Goal: Task Accomplishment & Management: Manage account settings

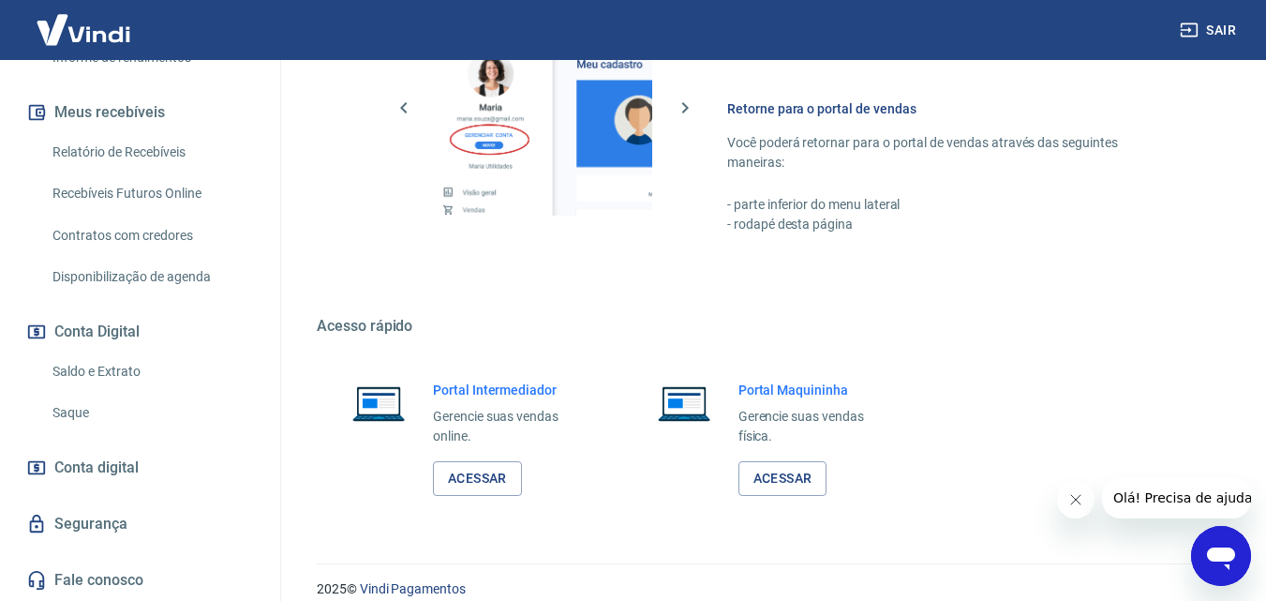
scroll to position [937, 0]
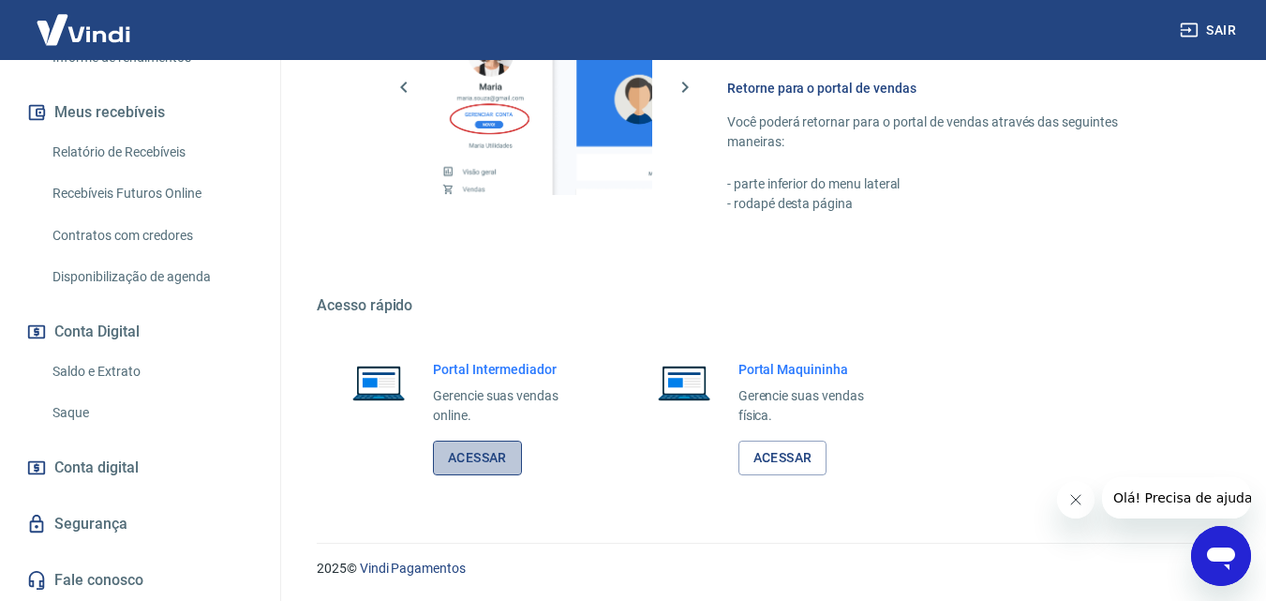
click at [483, 460] on link "Acessar" at bounding box center [477, 457] width 89 height 35
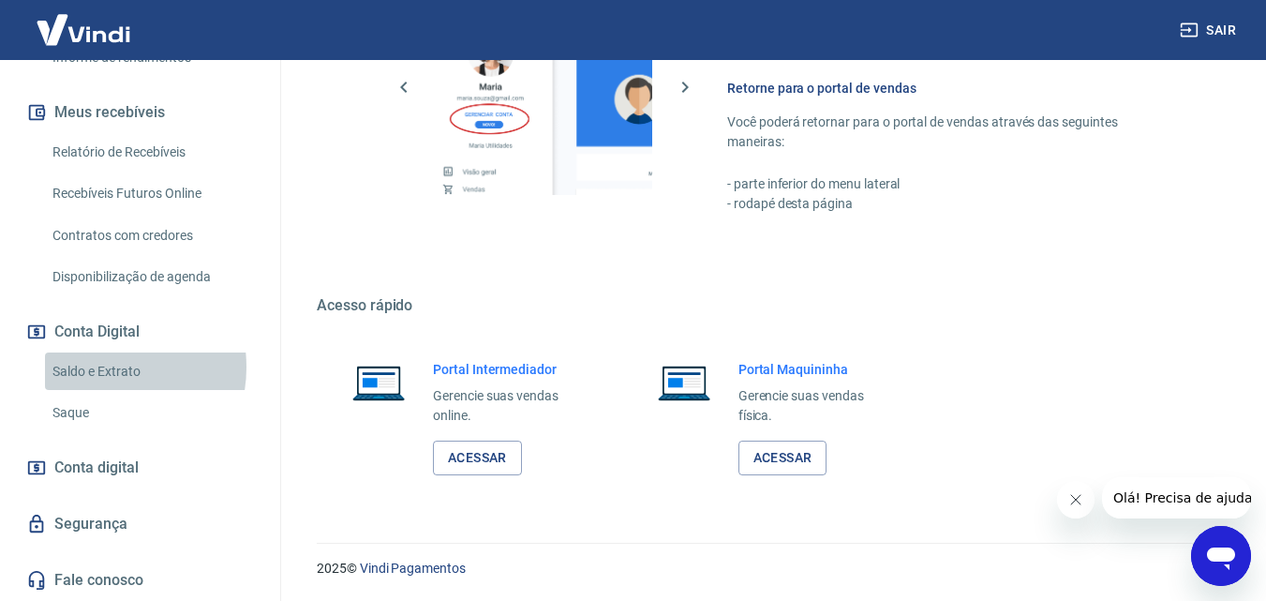
click at [100, 366] on link "Saldo e Extrato" at bounding box center [151, 371] width 213 height 38
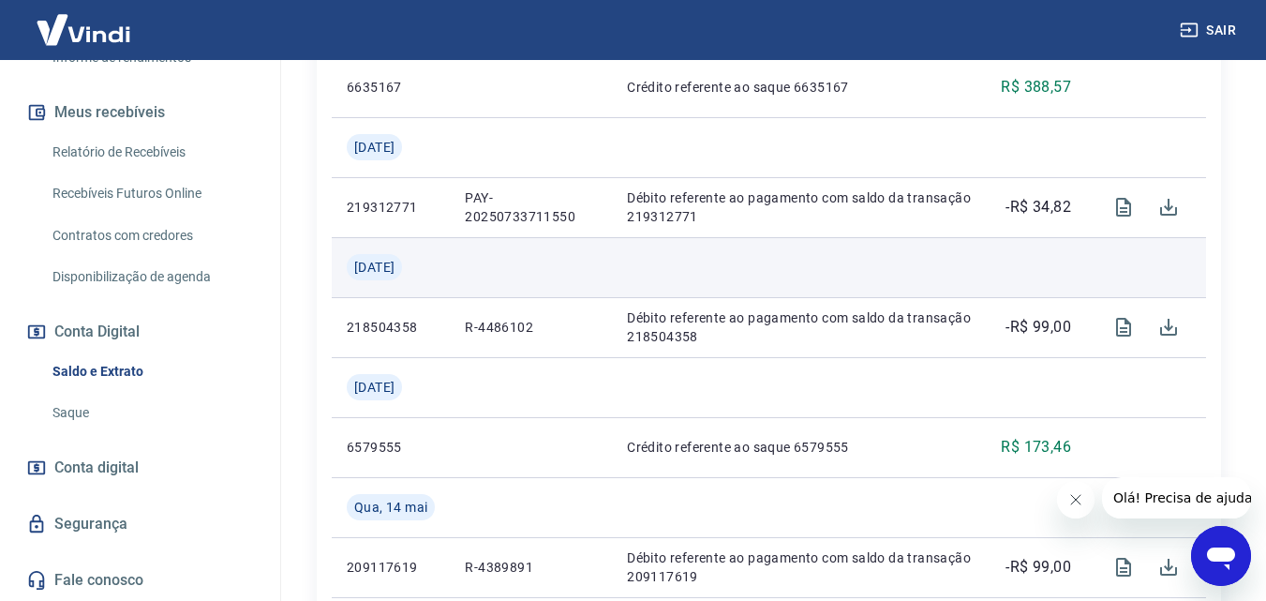
scroll to position [750, 0]
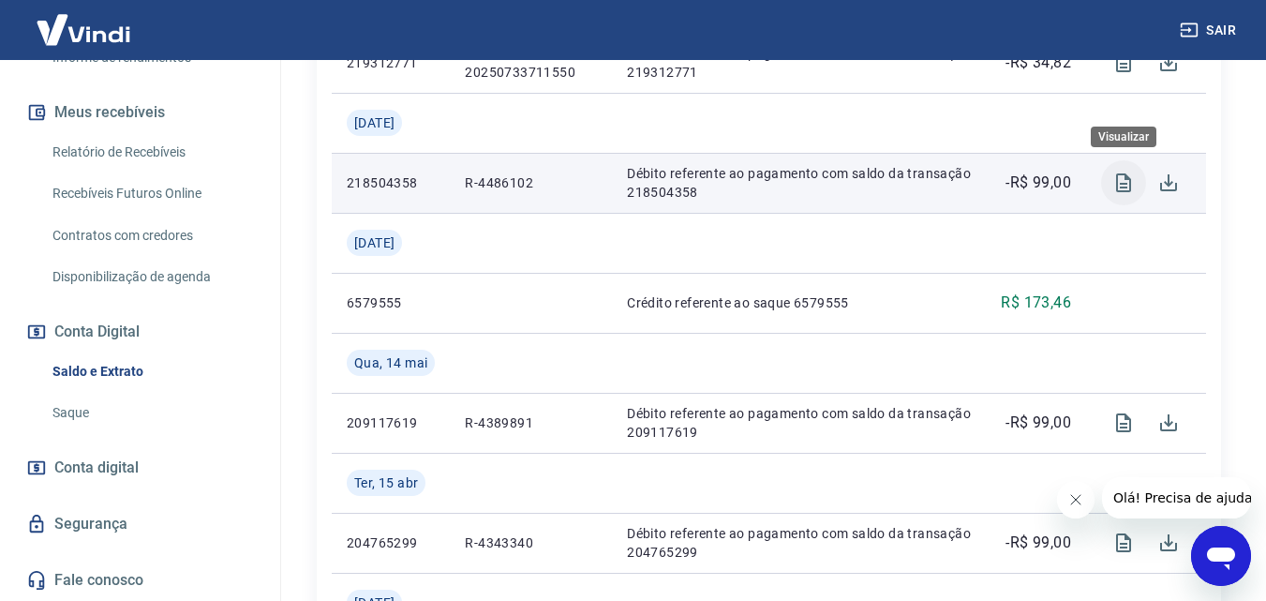
click at [1118, 179] on icon "Visualizar" at bounding box center [1123, 182] width 15 height 19
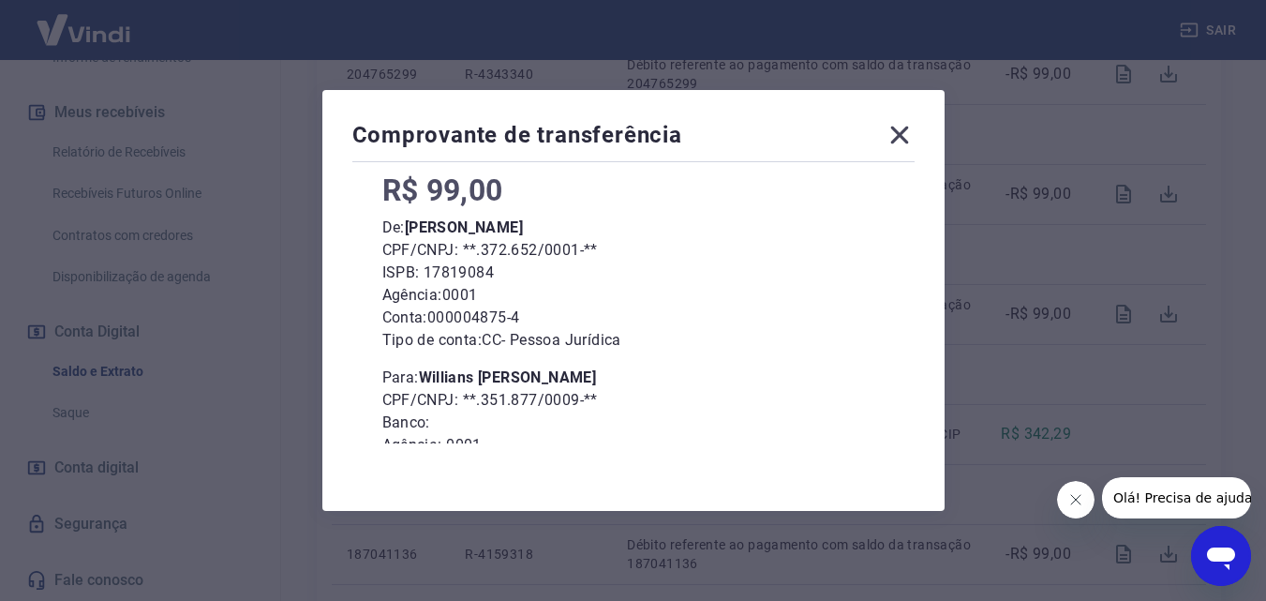
scroll to position [0, 0]
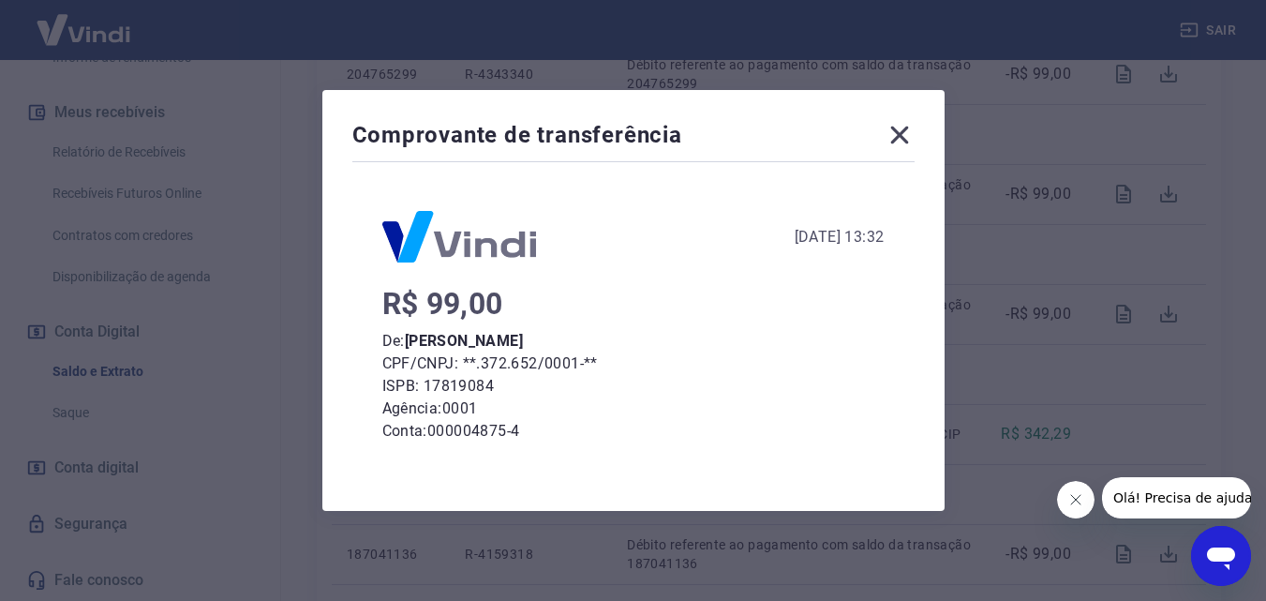
click at [905, 132] on icon at bounding box center [899, 135] width 18 height 18
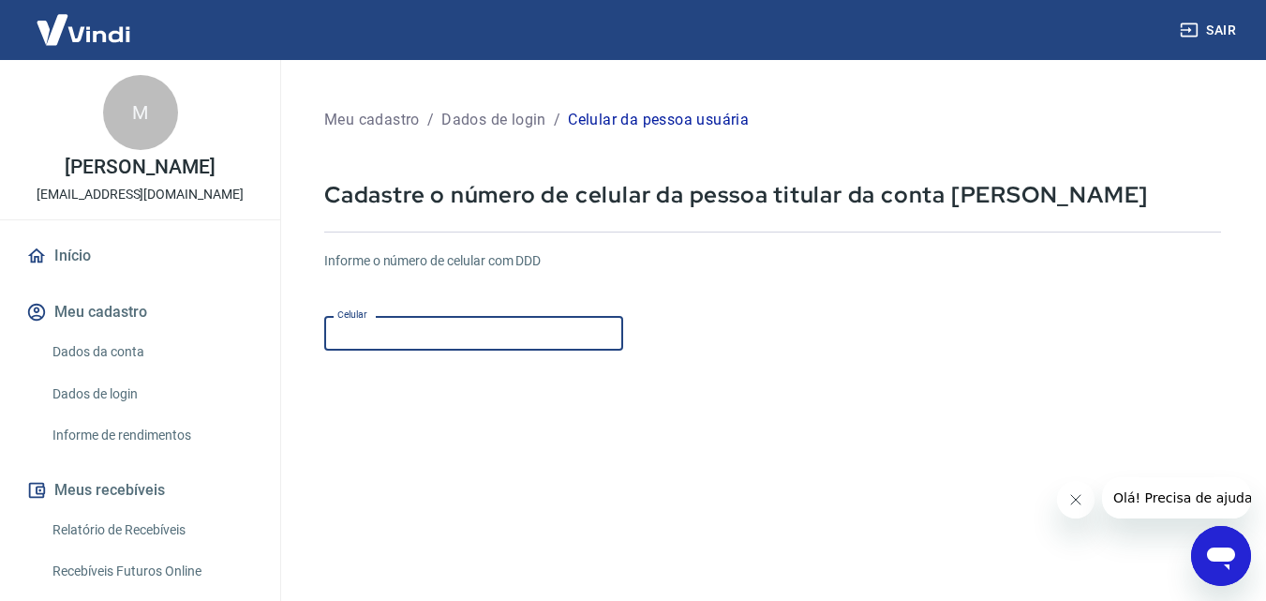
click at [400, 337] on input "Celular" at bounding box center [473, 333] width 299 height 35
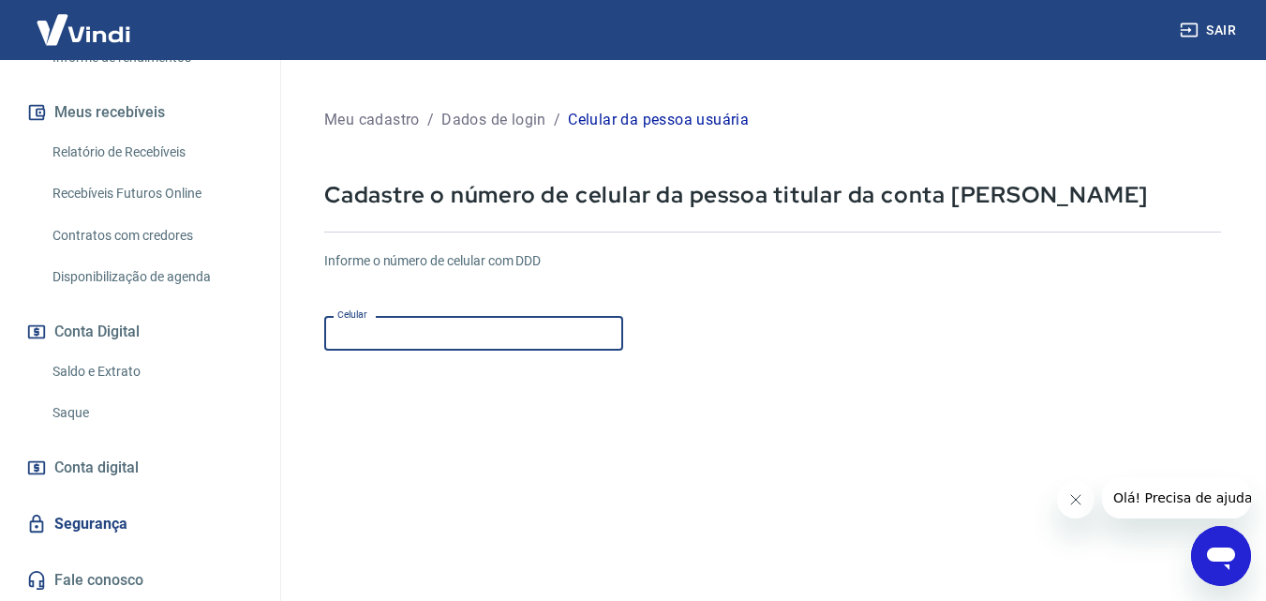
click at [371, 327] on input "Celular" at bounding box center [473, 333] width 299 height 35
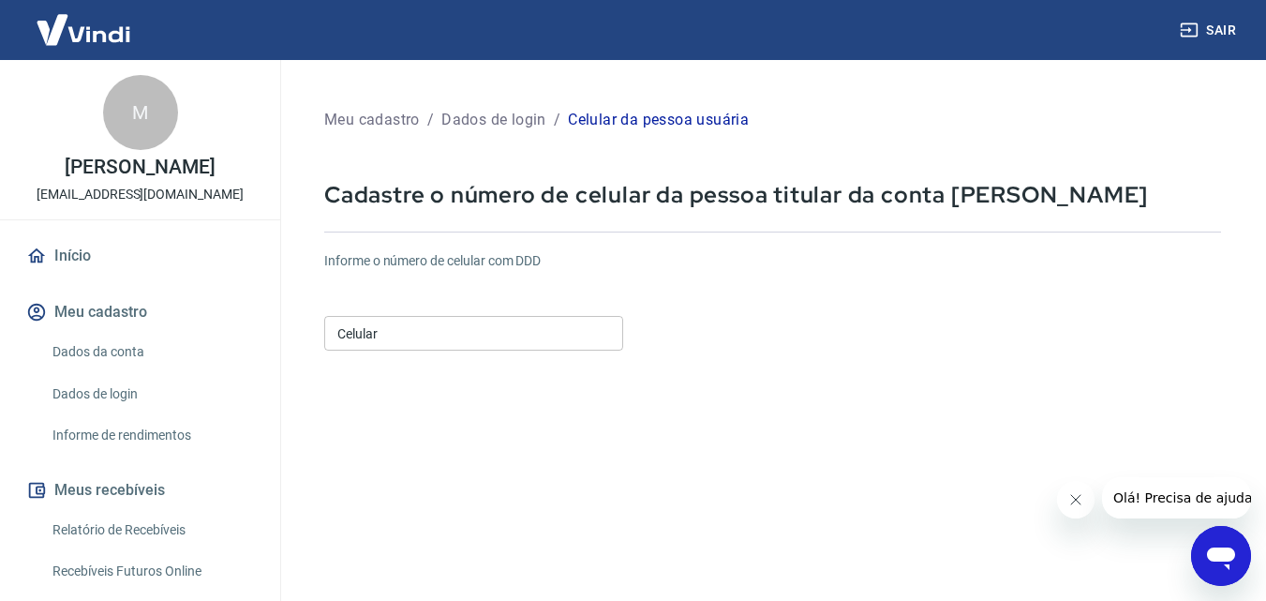
click at [393, 122] on p "Meu cadastro" at bounding box center [372, 120] width 96 height 22
click at [98, 357] on link "Dados da conta" at bounding box center [151, 352] width 213 height 38
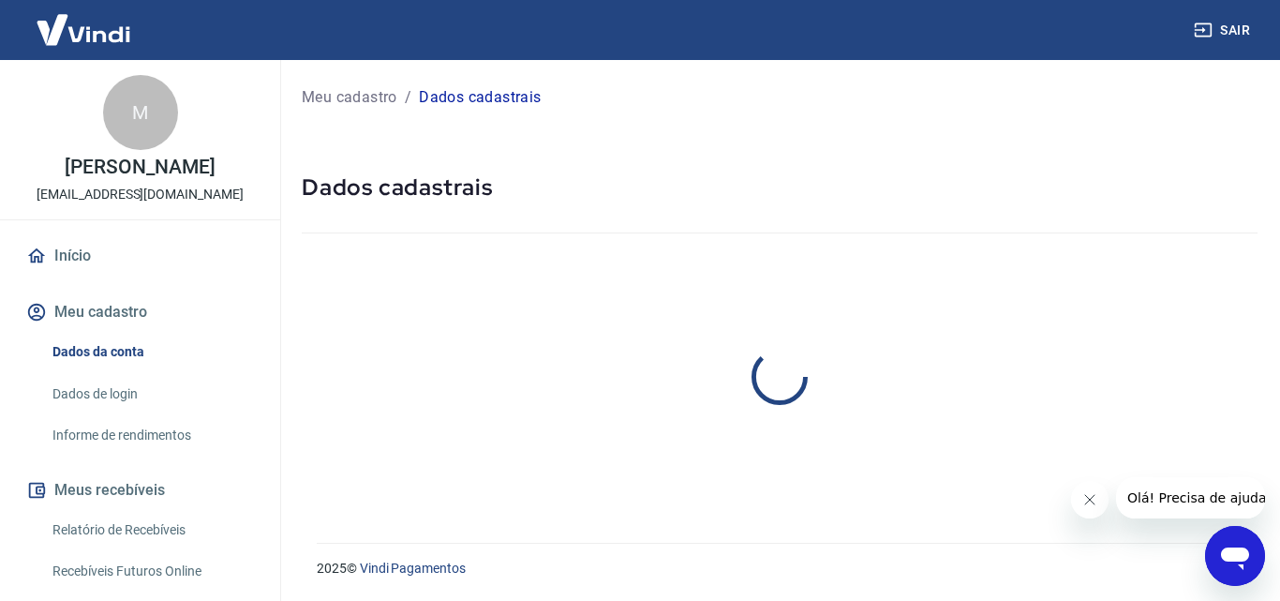
select select "MG"
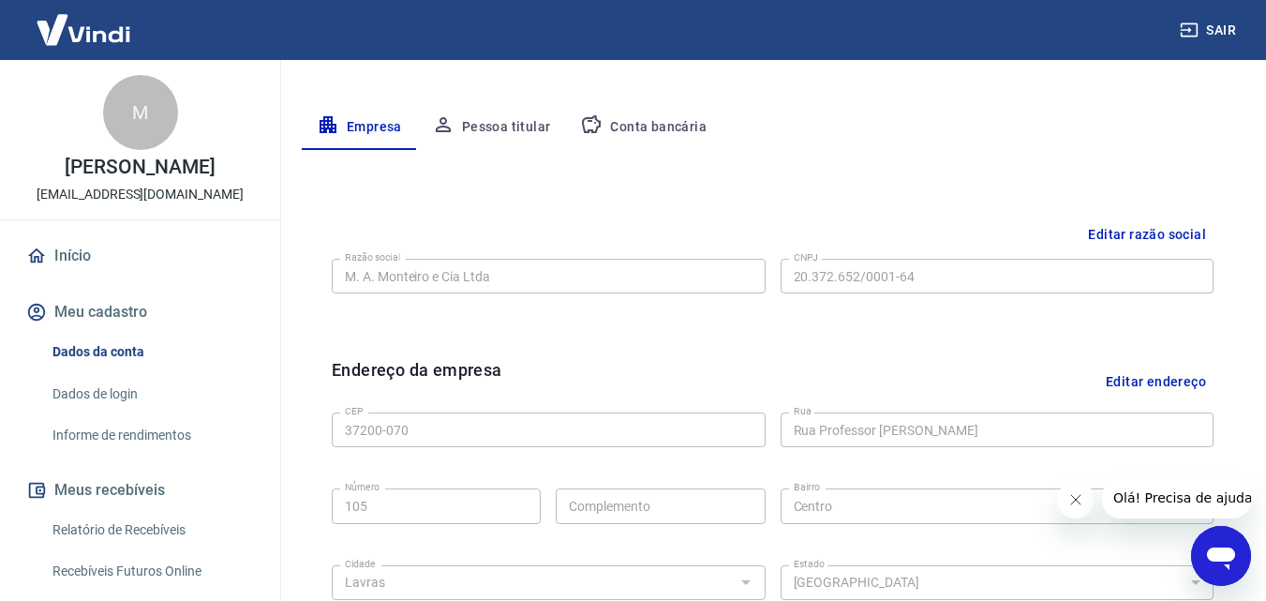
scroll to position [375, 0]
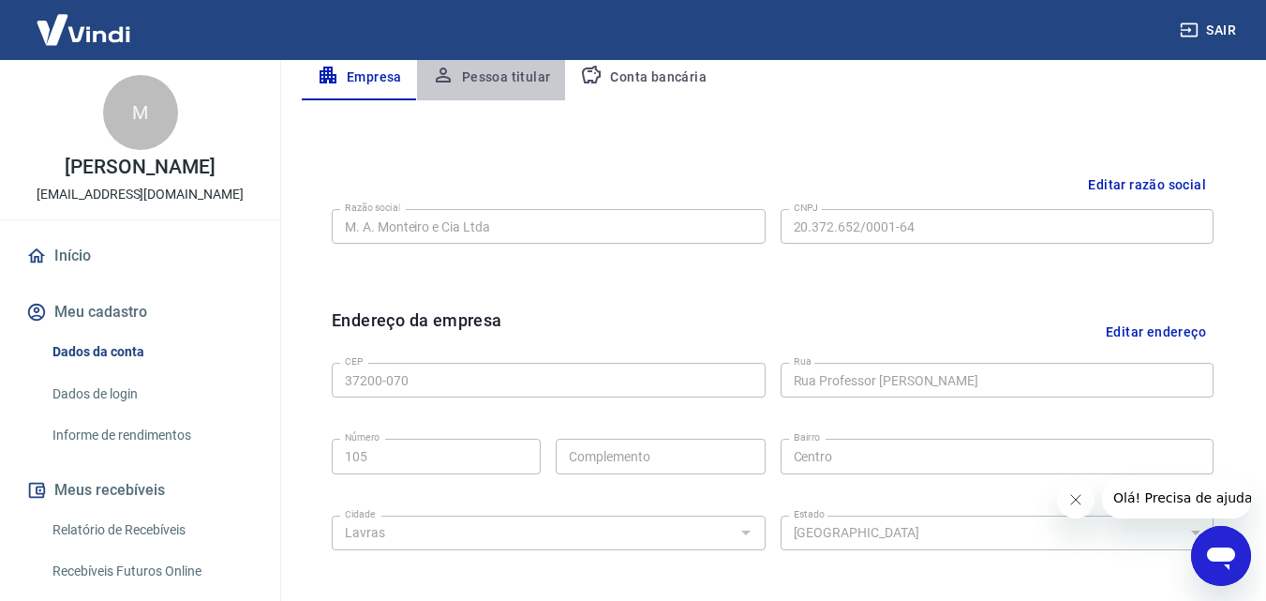
click at [501, 71] on button "Pessoa titular" at bounding box center [491, 77] width 149 height 45
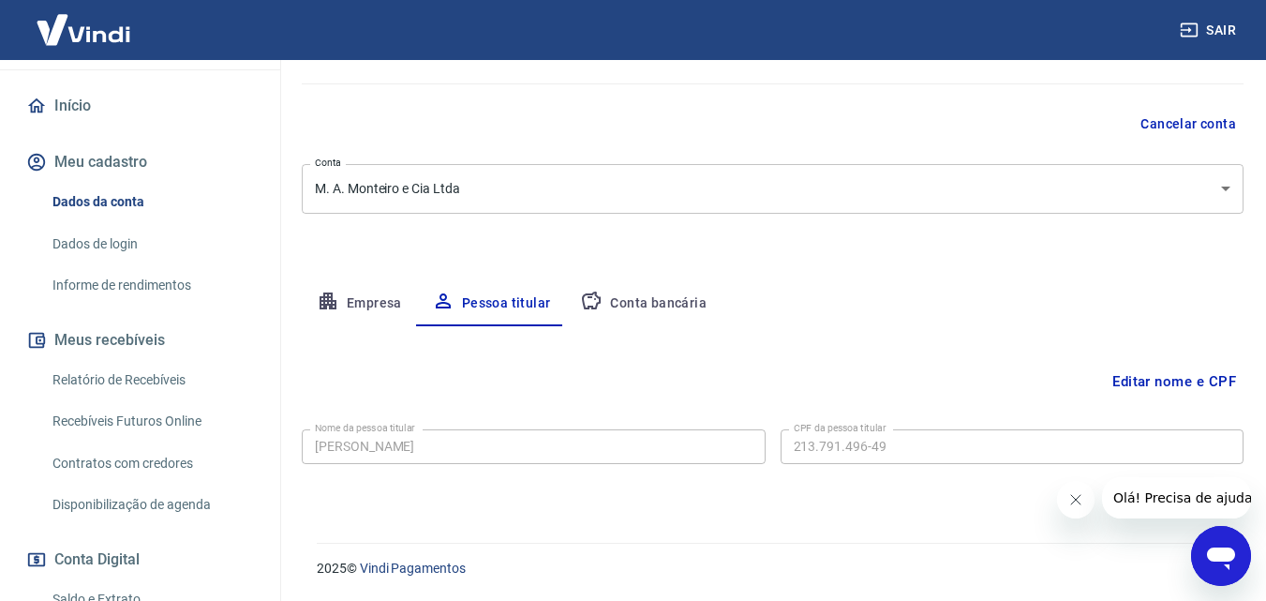
scroll to position [187, 0]
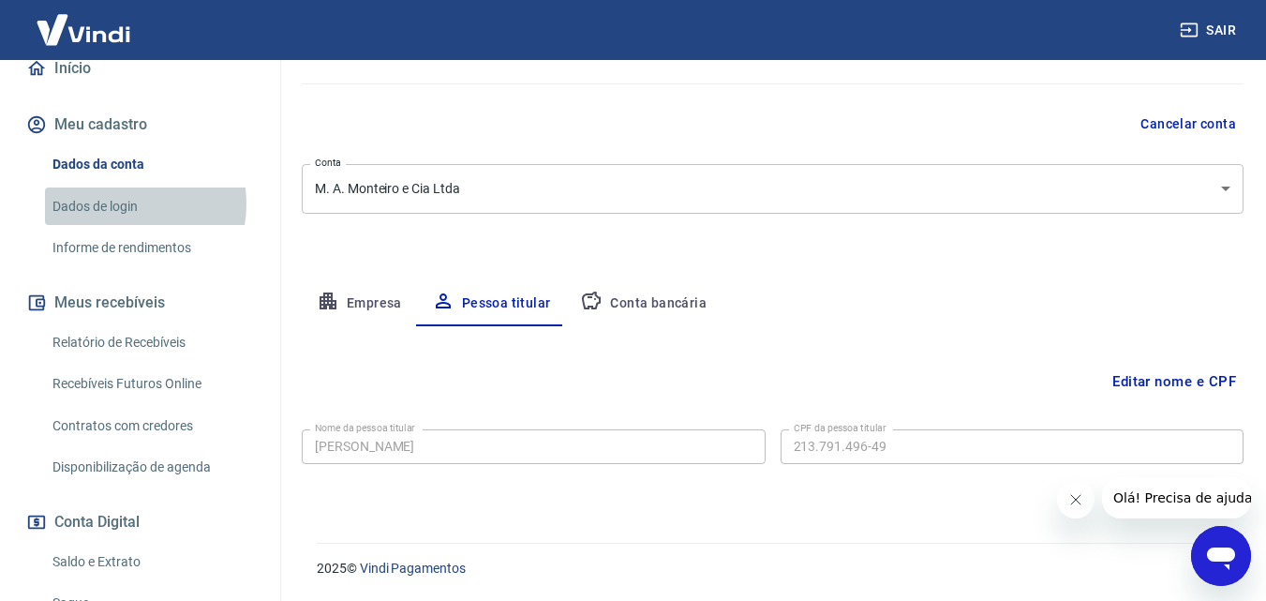
click at [125, 223] on link "Dados de login" at bounding box center [151, 206] width 213 height 38
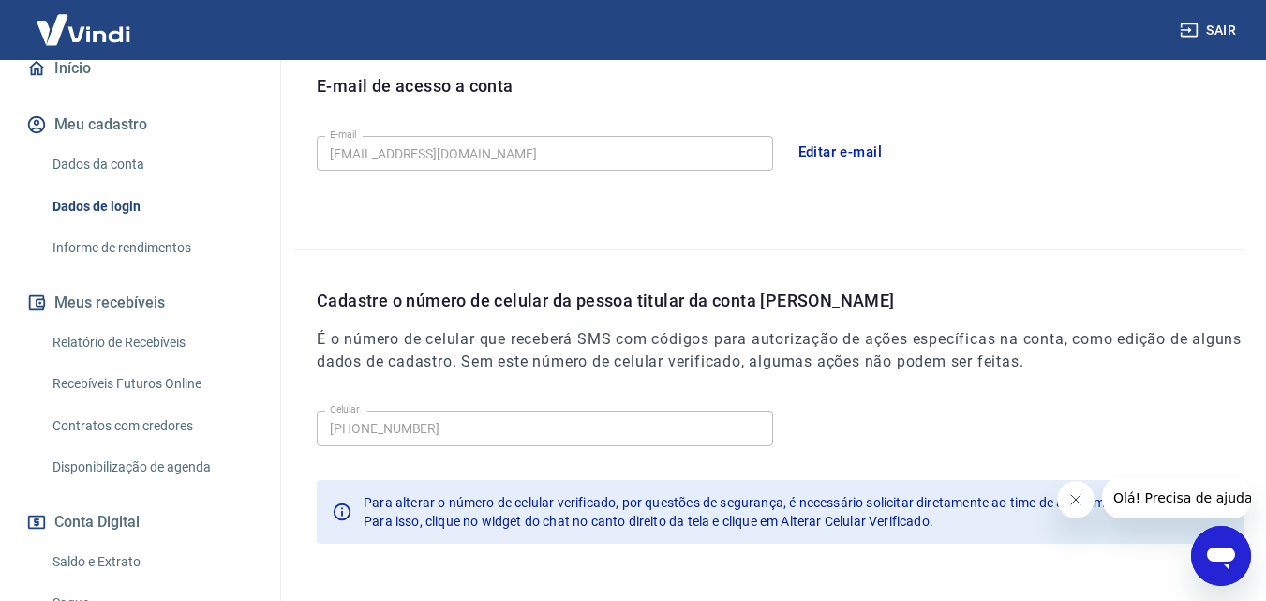
scroll to position [600, 0]
